Goal: Information Seeking & Learning: Learn about a topic

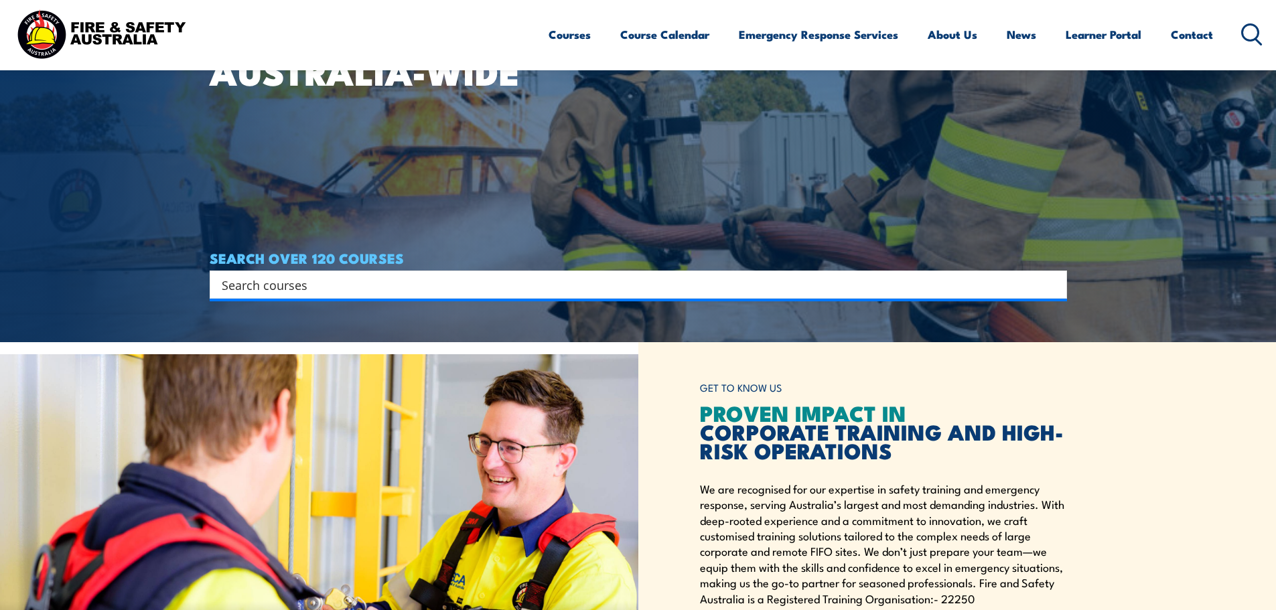
click at [520, 303] on article "WORKPLACE SAFETY TRAINING EMERGENCY RESPONSE [GEOGRAPHIC_DATA]-WIDE SEARCH OVER…" at bounding box center [638, 37] width 857 height 610
click at [519, 293] on input "Search input" at bounding box center [630, 285] width 816 height 20
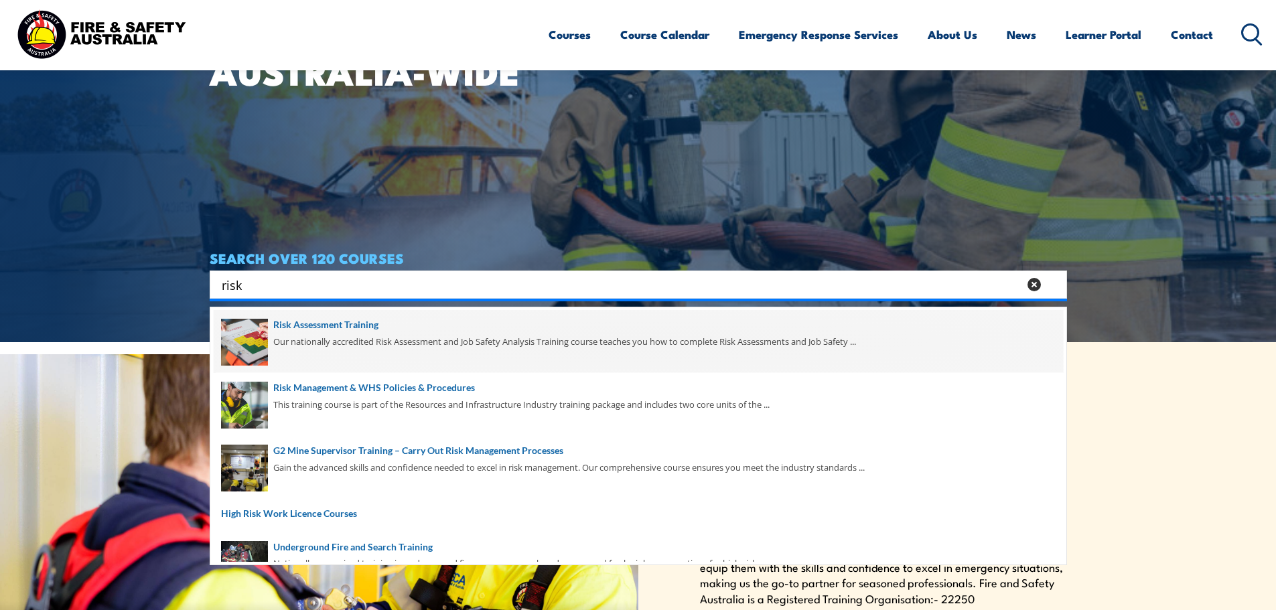
type input "risk"
click at [449, 333] on span at bounding box center [638, 341] width 849 height 63
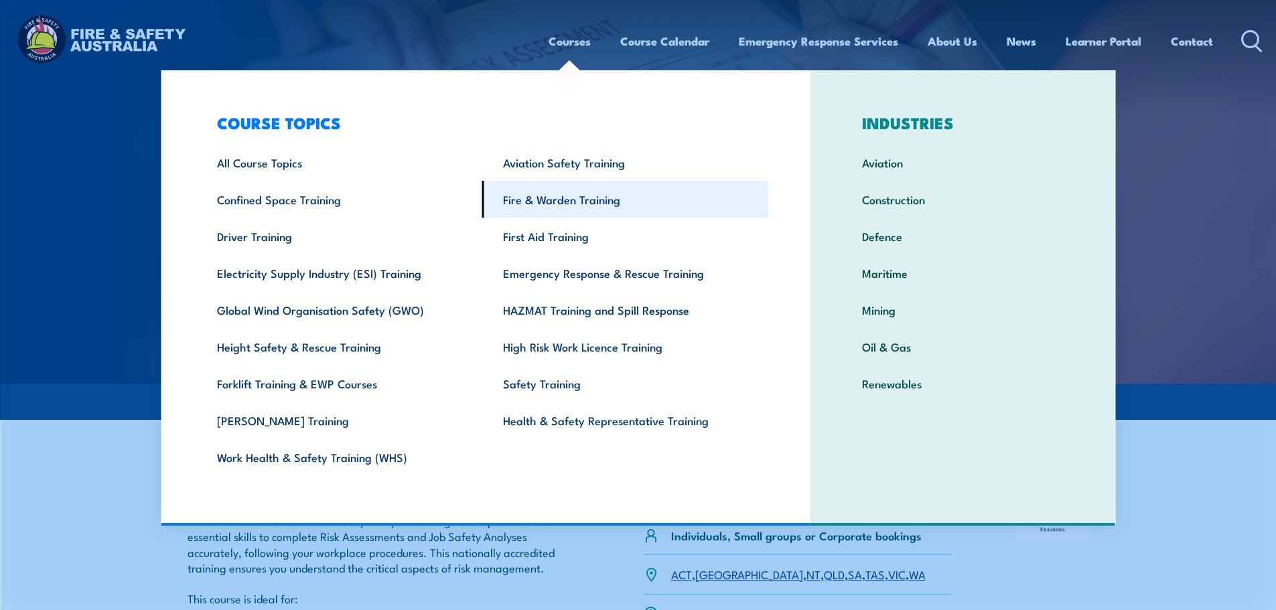
click at [523, 196] on link "Fire & Warden Training" at bounding box center [625, 199] width 286 height 37
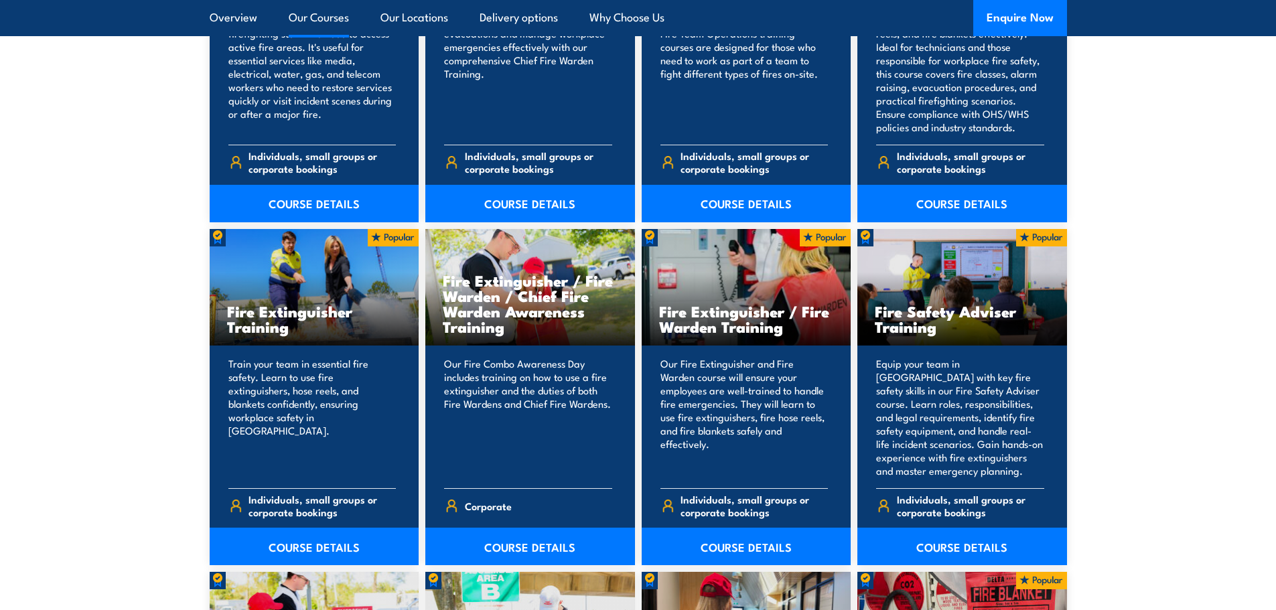
scroll to position [1272, 0]
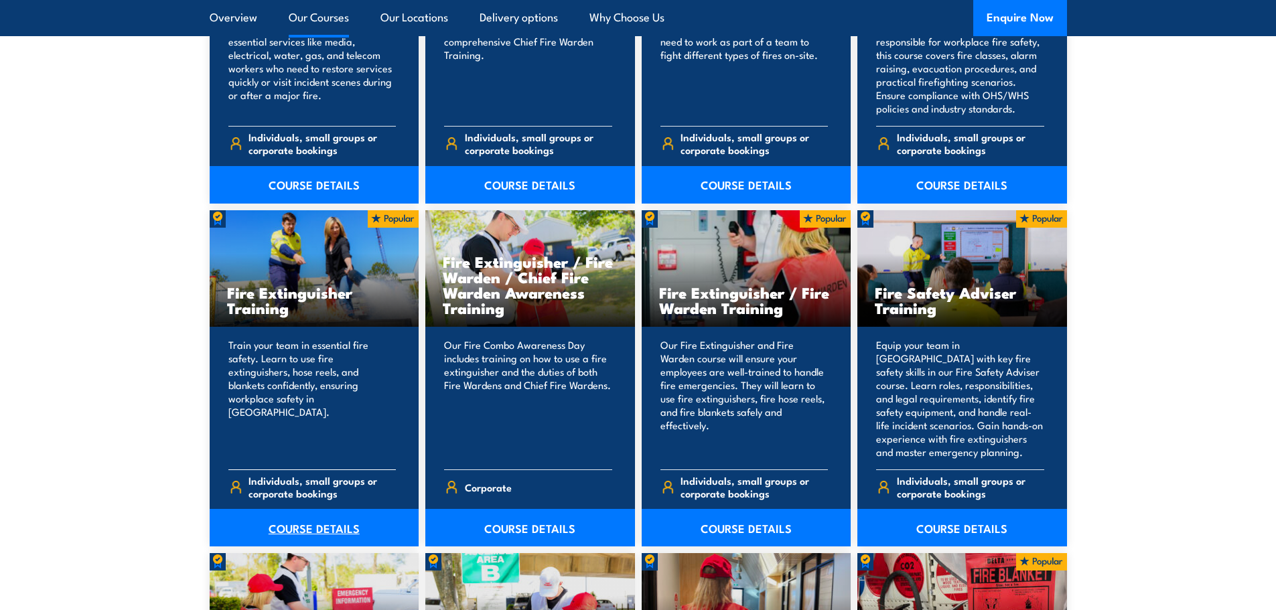
click at [336, 519] on link "COURSE DETAILS" at bounding box center [315, 528] width 210 height 38
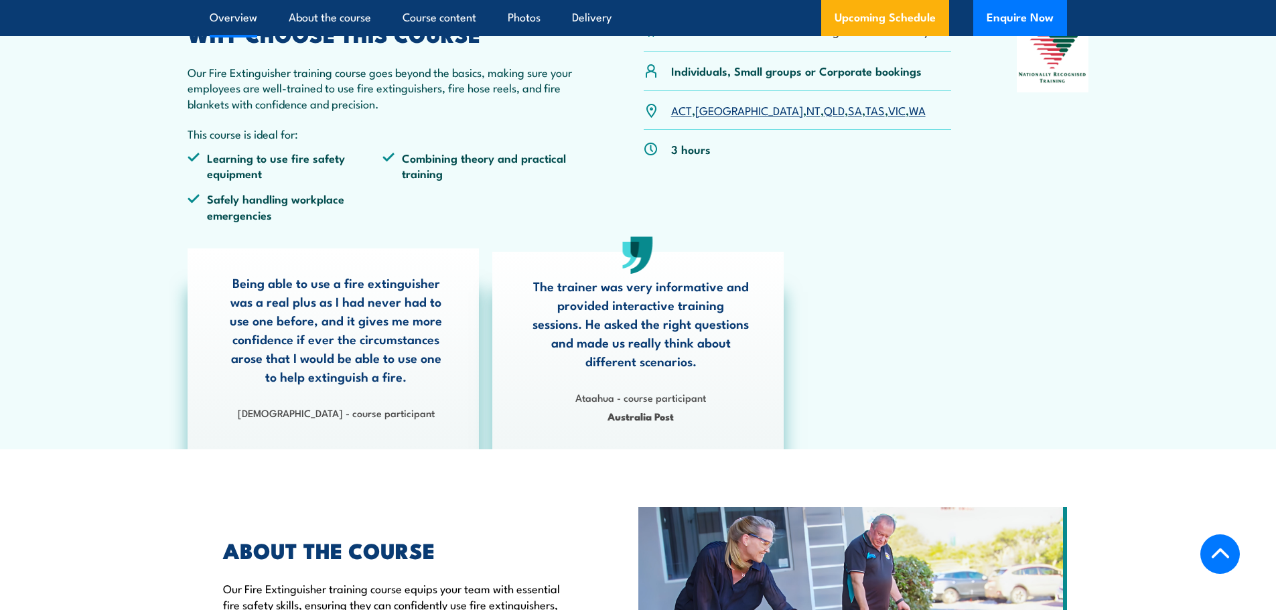
scroll to position [469, 0]
